Goal: Transaction & Acquisition: Obtain resource

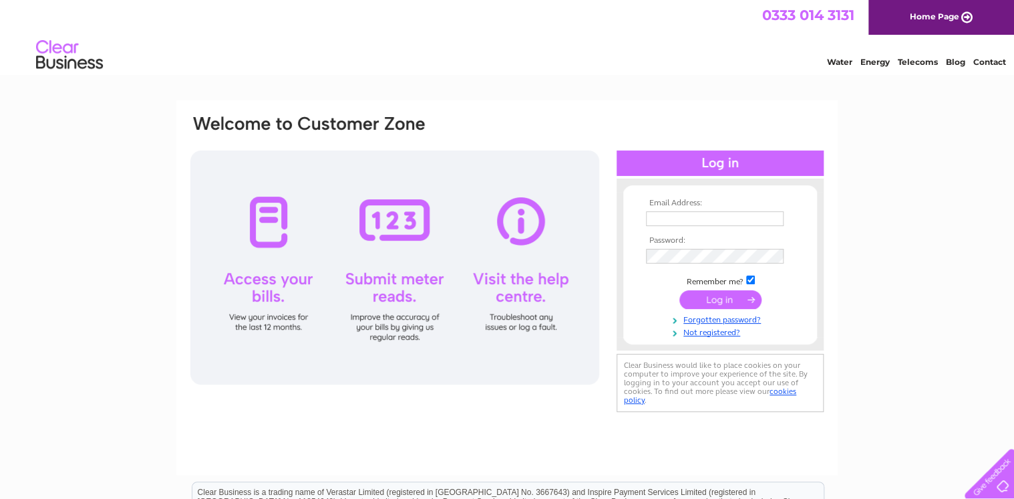
click at [728, 218] on input "text" at bounding box center [715, 218] width 138 height 15
type input "helen@kennetbio.com"
click at [680, 291] on input "submit" at bounding box center [721, 300] width 82 height 19
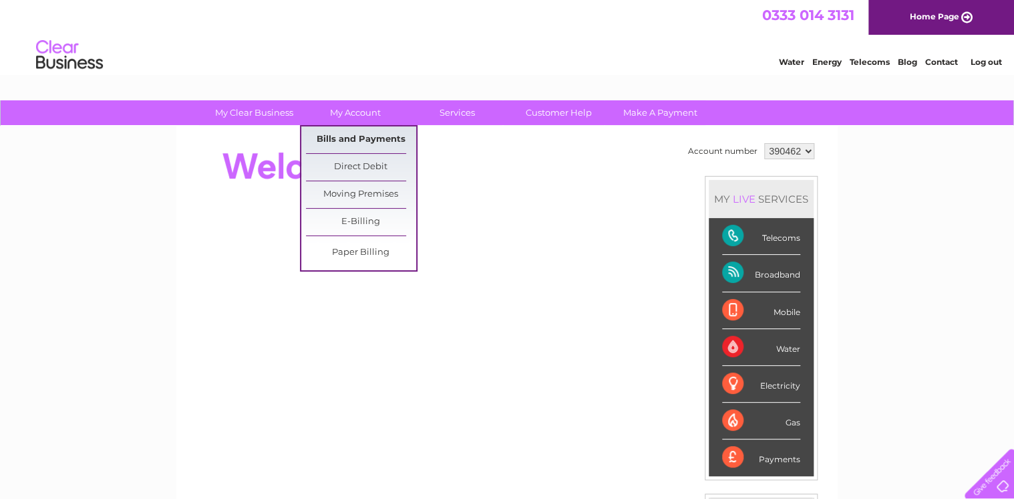
click at [362, 132] on link "Bills and Payments" at bounding box center [361, 139] width 110 height 27
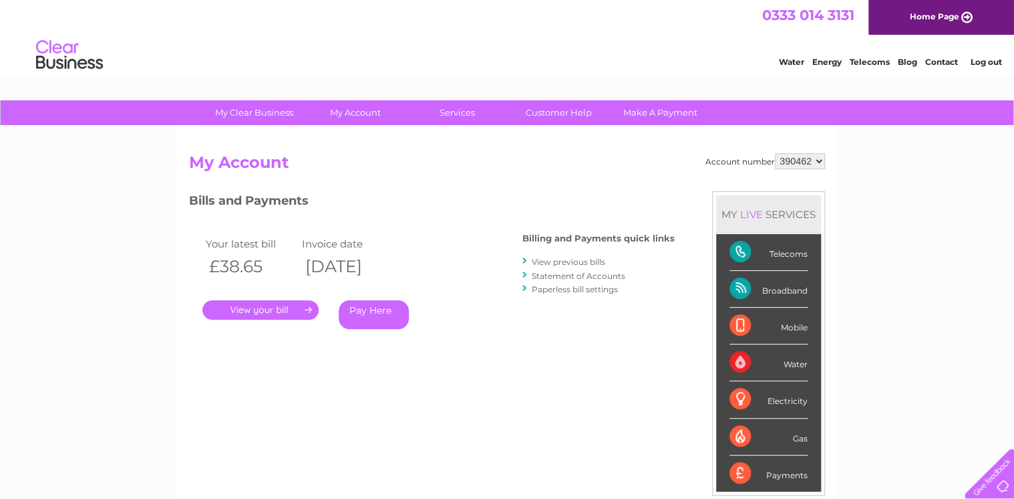
click at [270, 310] on link "." at bounding box center [260, 309] width 116 height 19
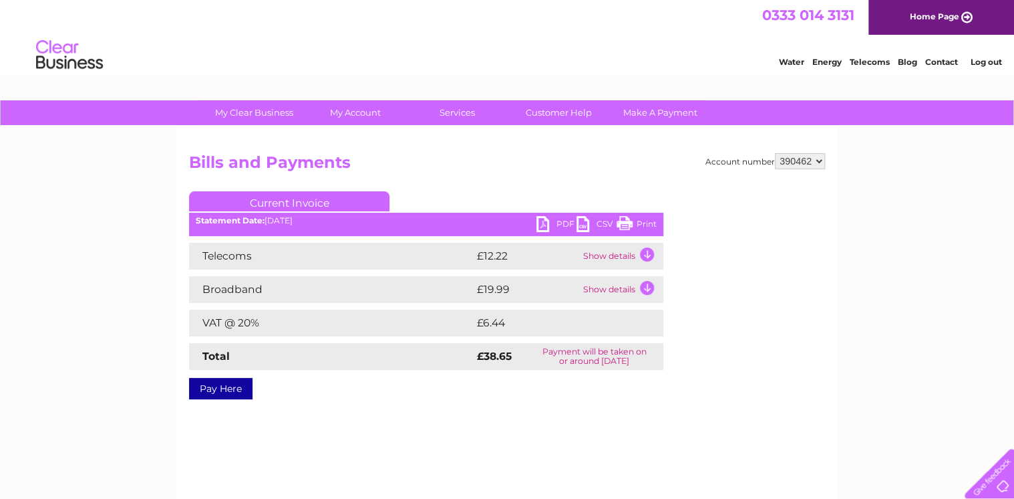
click at [553, 227] on link "PDF" at bounding box center [557, 225] width 40 height 19
click at [996, 61] on link "Log out" at bounding box center [985, 62] width 31 height 10
